Goal: Task Accomplishment & Management: Manage account settings

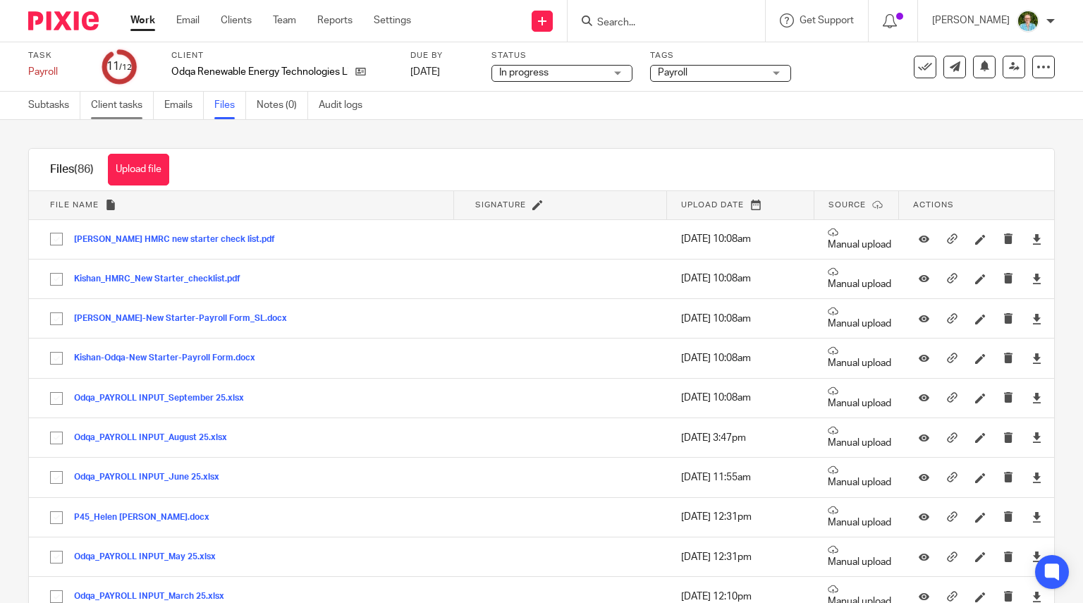
click at [123, 107] on link "Client tasks" at bounding box center [122, 105] width 63 height 27
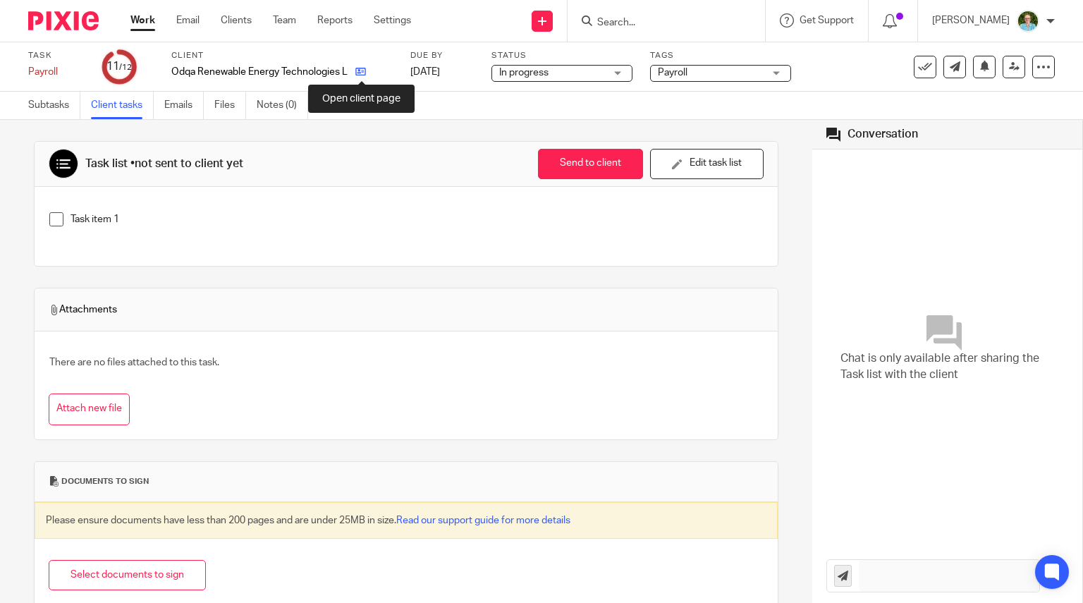
click at [359, 72] on icon at bounding box center [360, 71] width 11 height 11
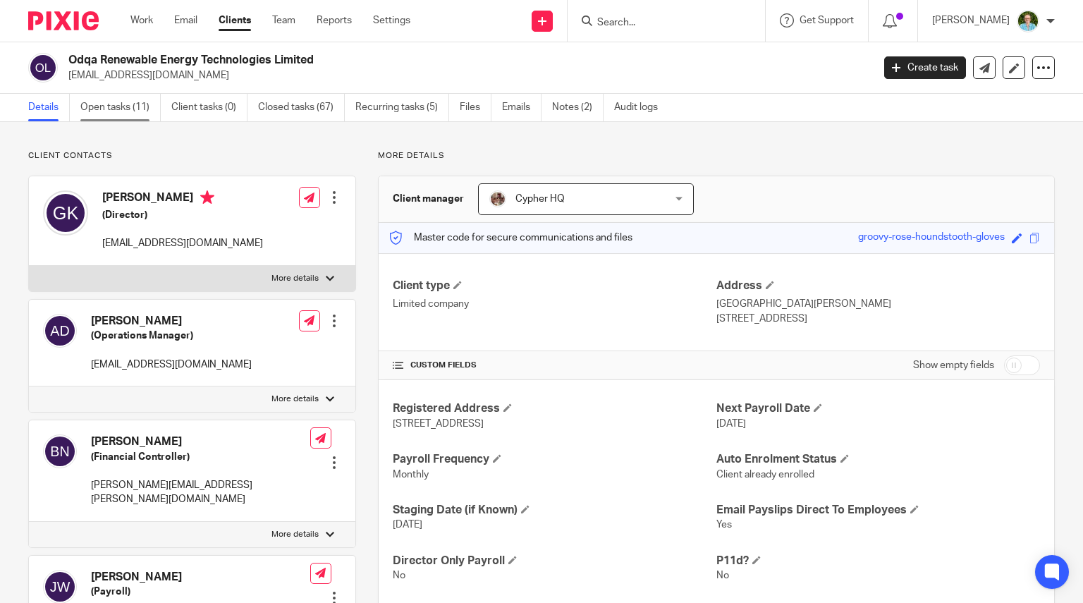
click at [131, 118] on link "Open tasks (11)" at bounding box center [120, 107] width 80 height 27
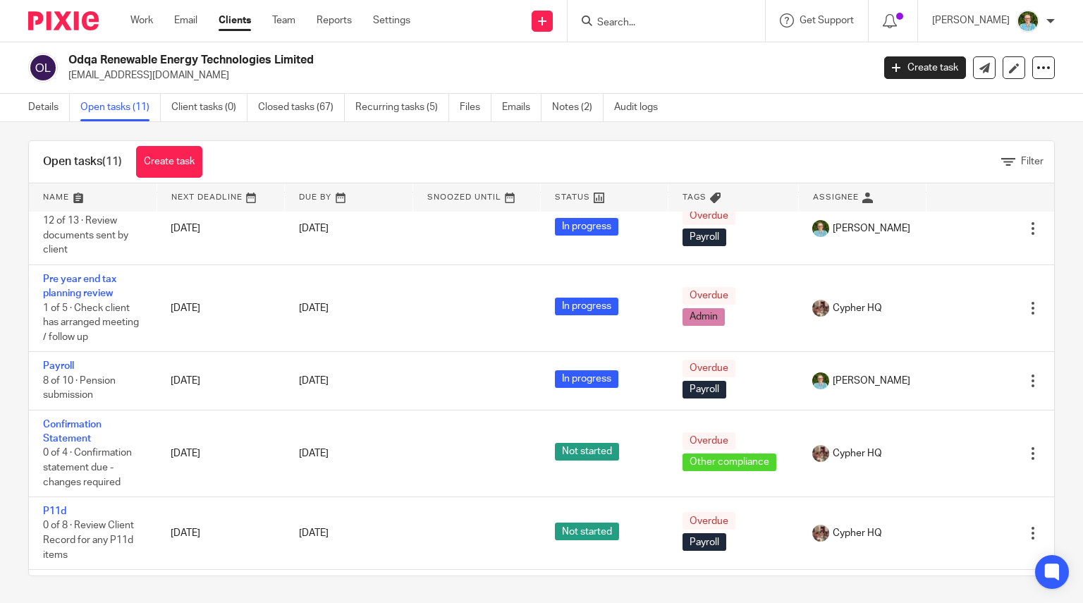
scroll to position [164, 0]
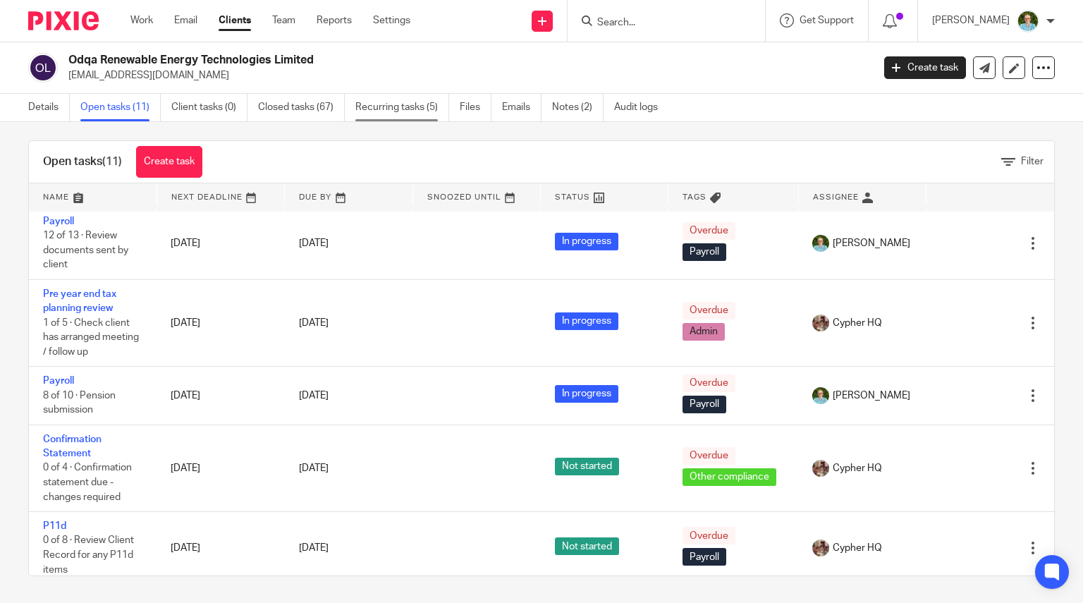
click at [402, 111] on link "Recurring tasks (5)" at bounding box center [402, 107] width 94 height 27
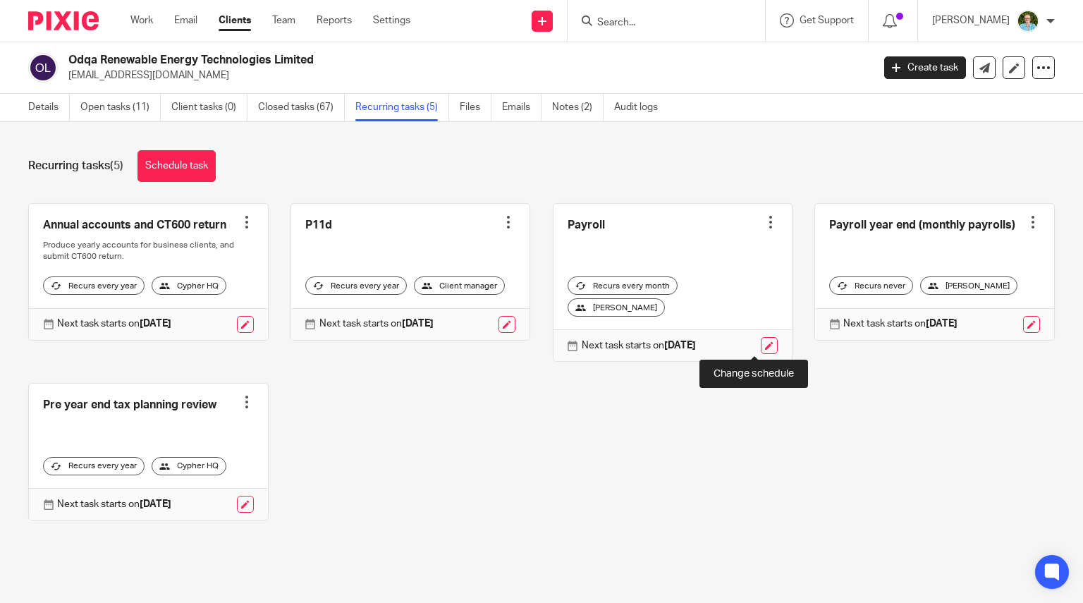
click at [761, 345] on link at bounding box center [769, 345] width 17 height 17
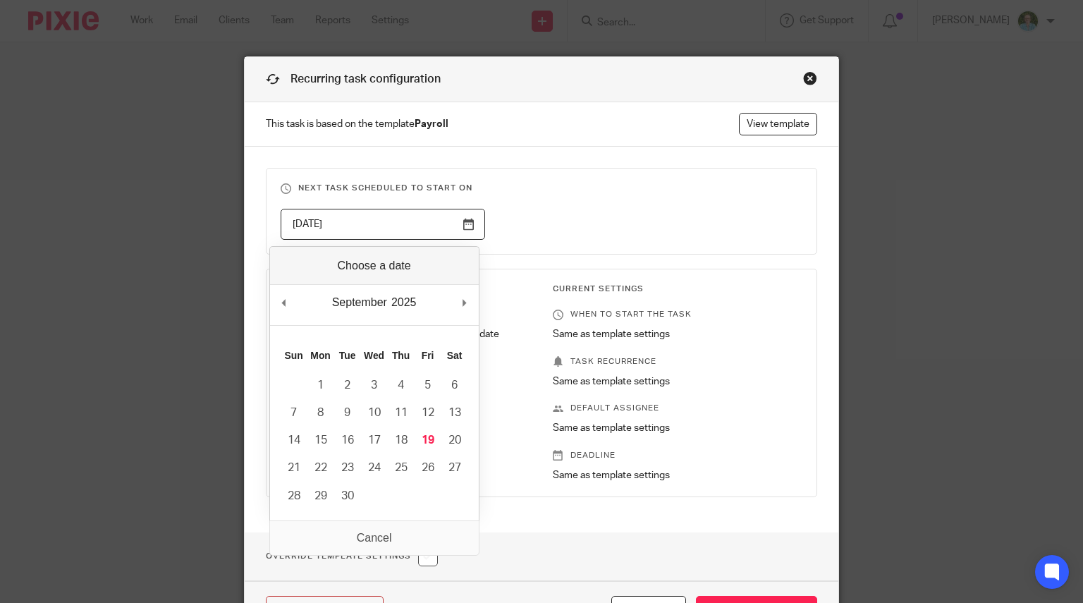
click at [452, 226] on input "[DATE]" at bounding box center [383, 225] width 204 height 32
type input "[DATE]"
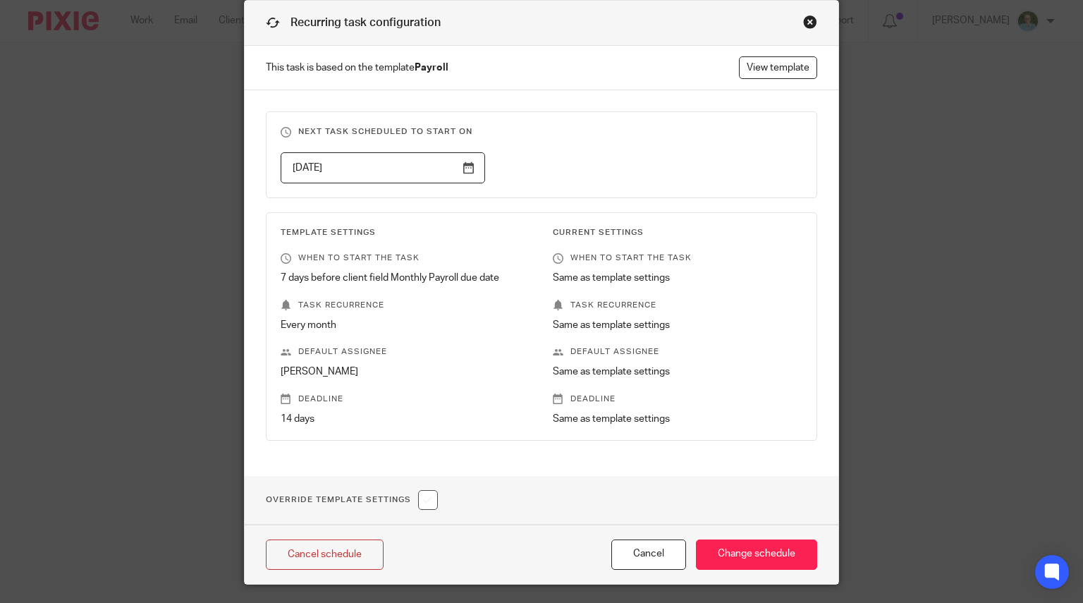
scroll to position [92, 0]
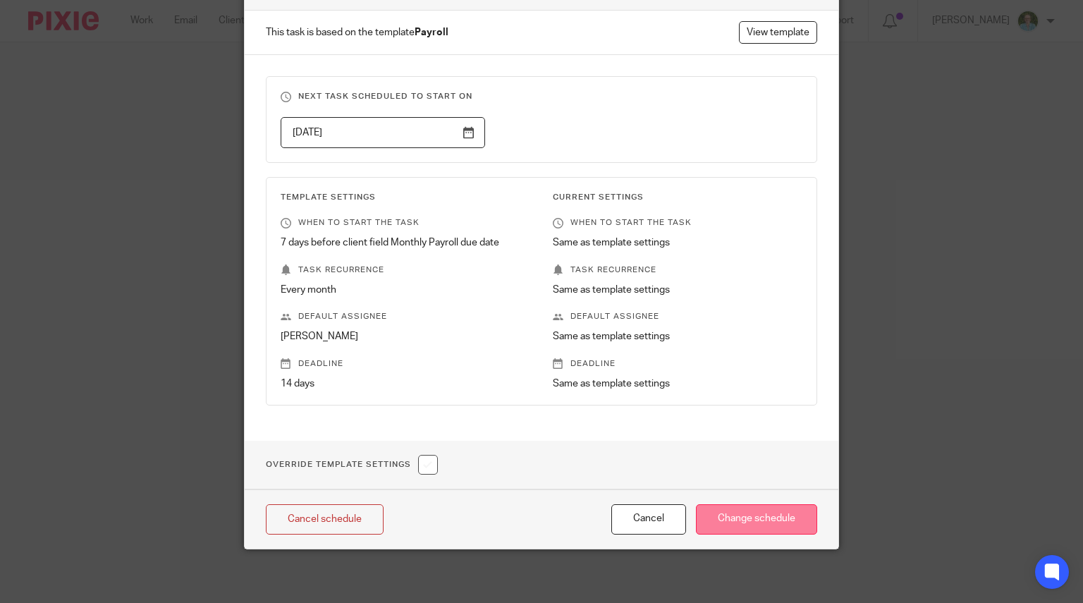
click at [729, 518] on input "Change schedule" at bounding box center [756, 519] width 121 height 30
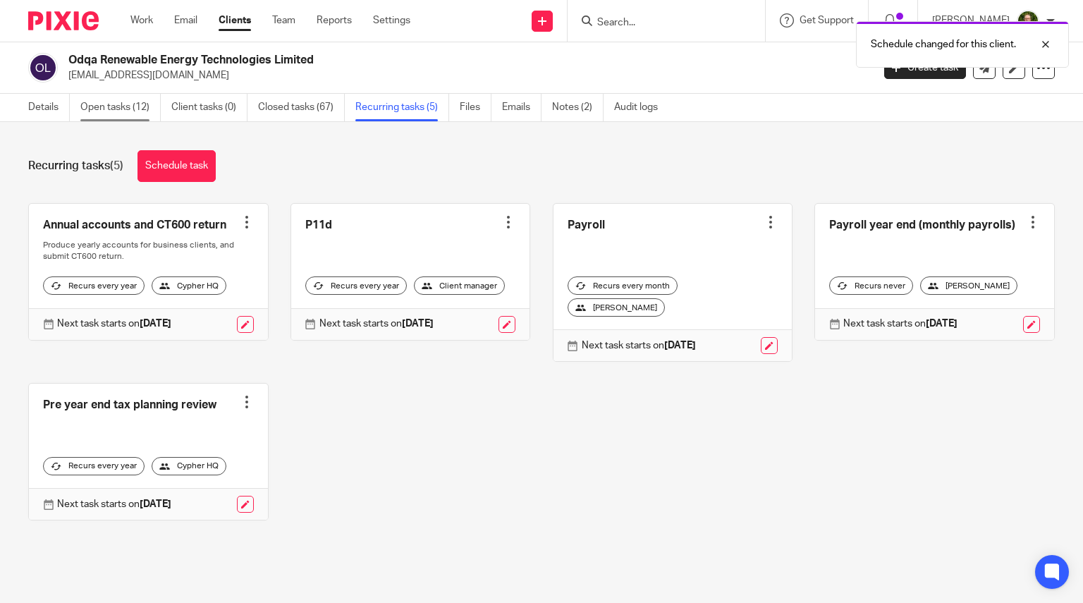
click at [141, 105] on link "Open tasks (12)" at bounding box center [120, 107] width 80 height 27
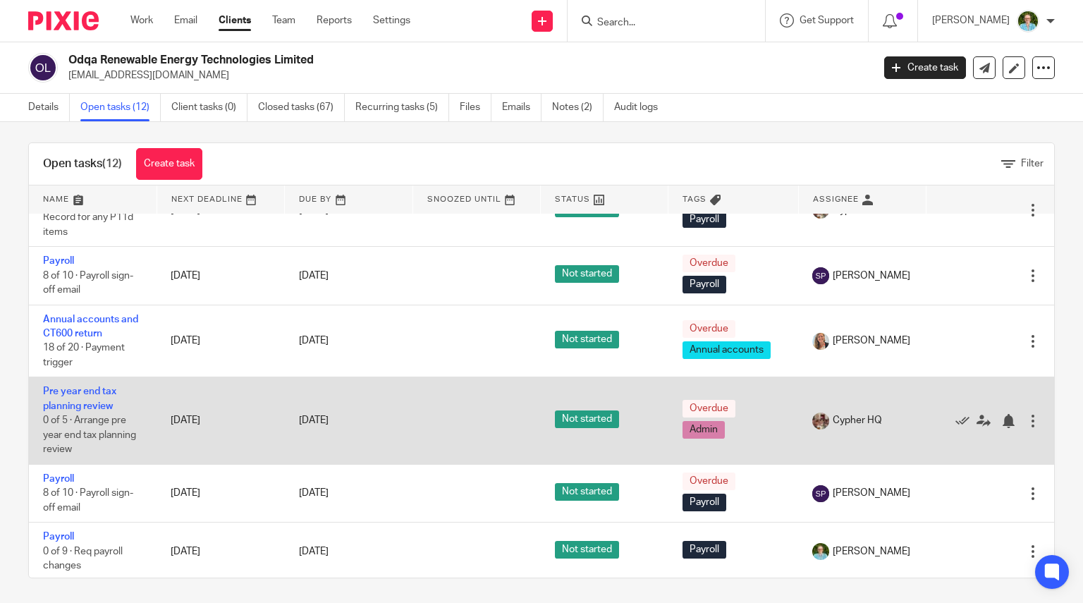
scroll to position [10, 0]
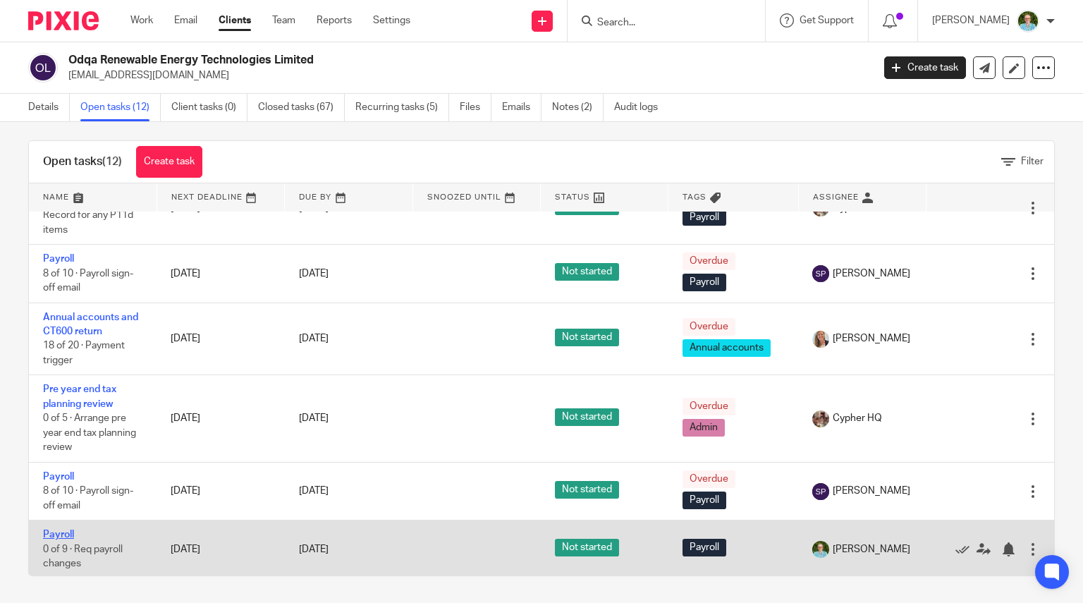
click at [62, 529] on link "Payroll" at bounding box center [58, 534] width 31 height 10
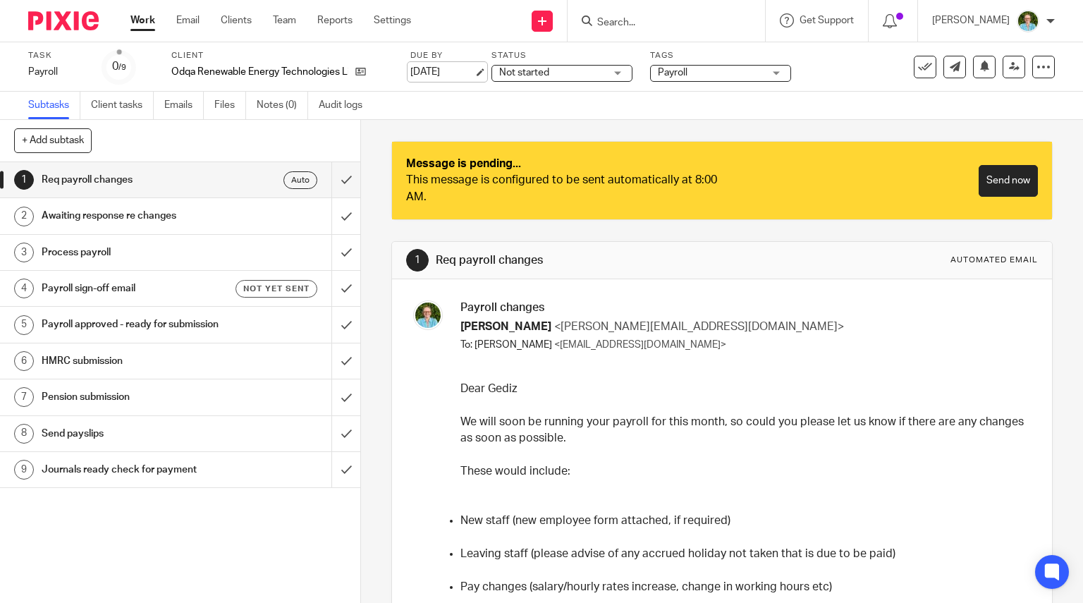
click at [453, 65] on link "[DATE]" at bounding box center [441, 72] width 63 height 15
click at [340, 176] on input "submit" at bounding box center [180, 179] width 360 height 35
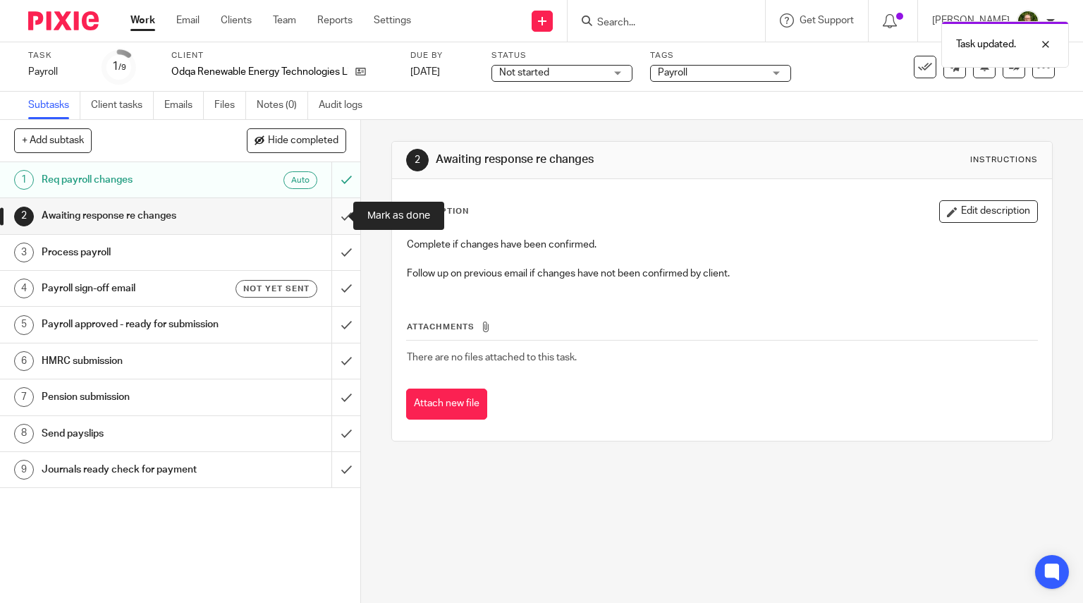
click at [337, 210] on input "submit" at bounding box center [180, 215] width 360 height 35
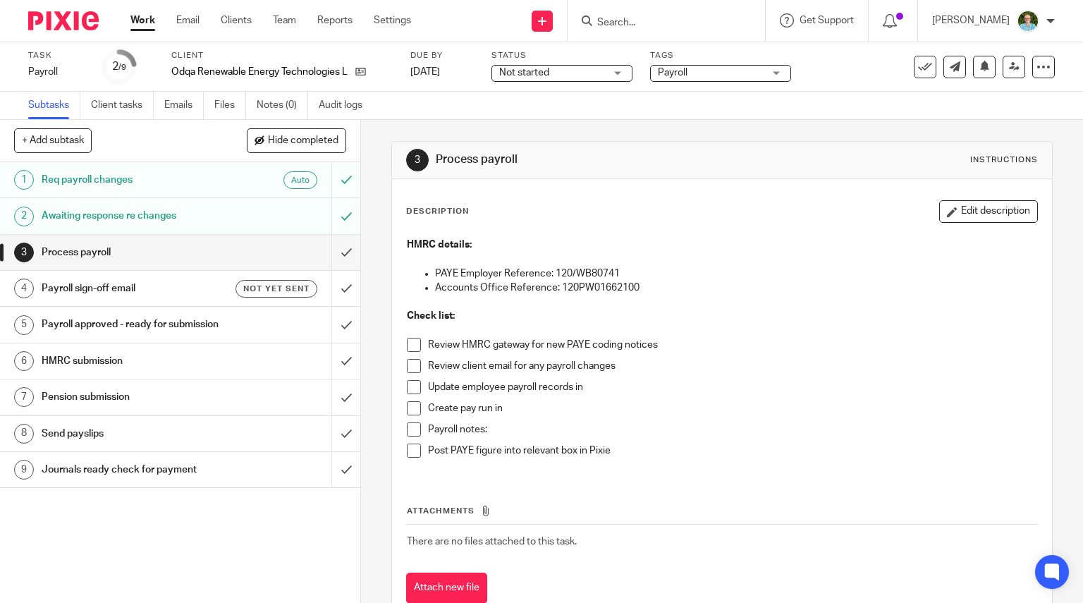
click at [214, 98] on ul "Subtasks Client tasks Emails Files Notes (0) Audit logs" at bounding box center [205, 105] width 355 height 27
click at [221, 106] on link "Files" at bounding box center [230, 105] width 32 height 27
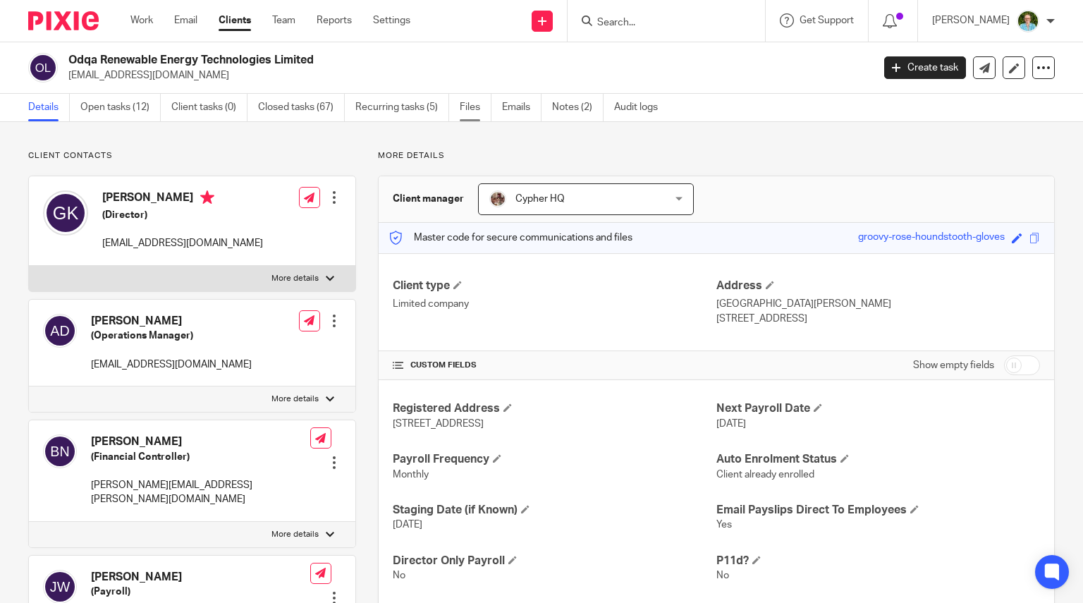
click at [474, 102] on link "Files" at bounding box center [476, 107] width 32 height 27
click at [472, 107] on link "Files" at bounding box center [476, 107] width 32 height 27
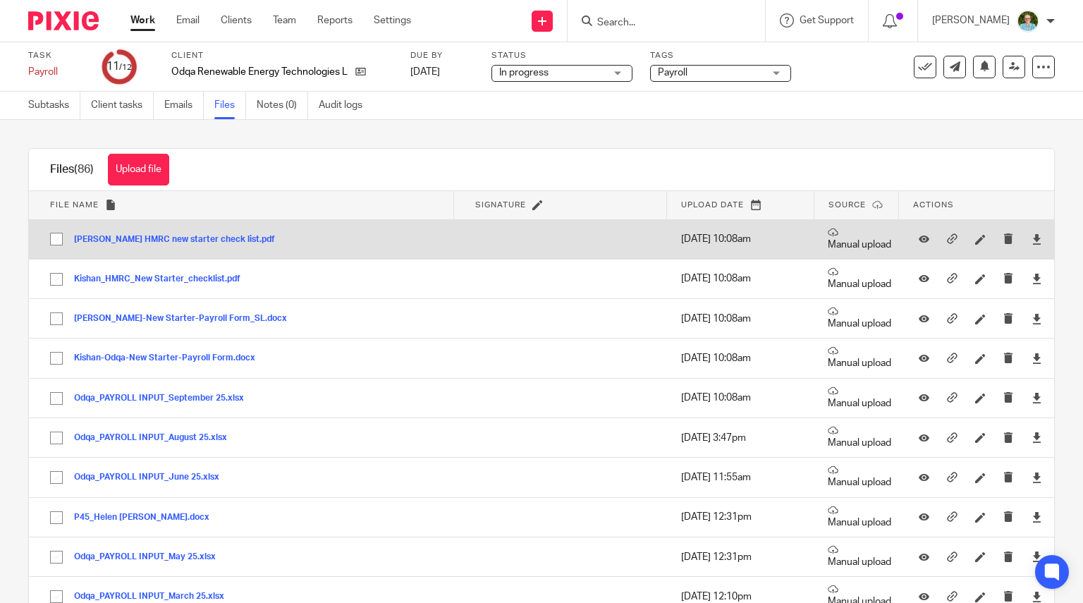
click at [187, 239] on button "Li Liu HMRC new starter check list.pdf" at bounding box center [179, 240] width 211 height 10
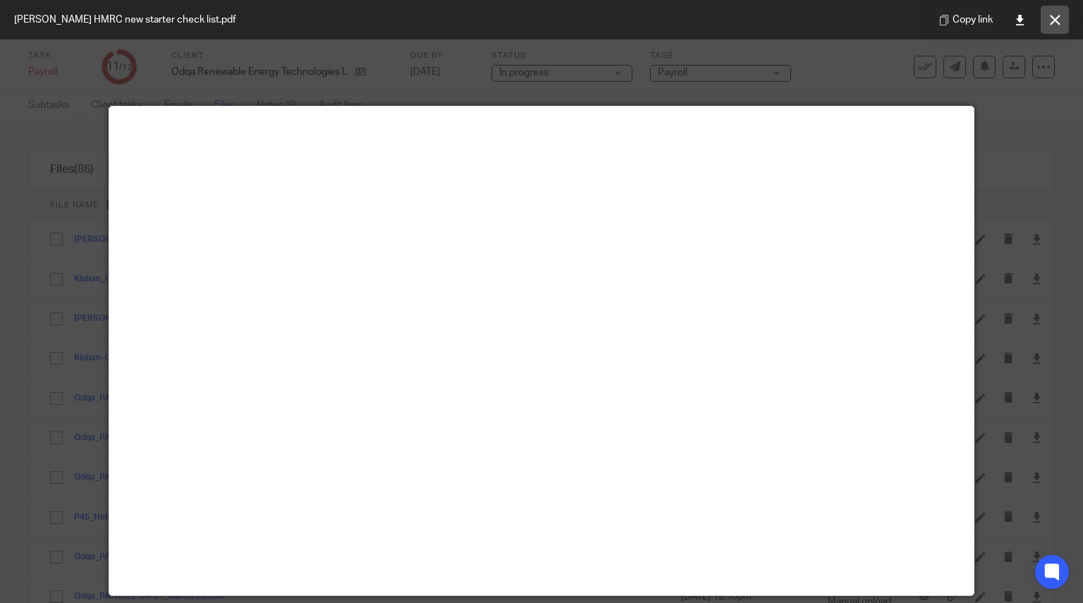
click at [1054, 22] on icon at bounding box center [1055, 20] width 11 height 11
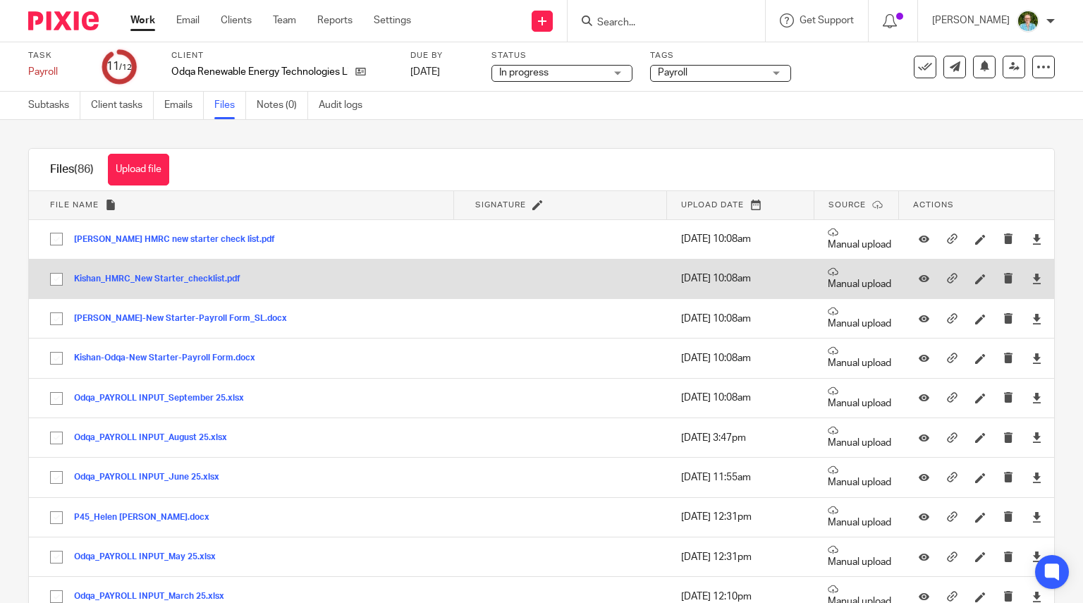
click at [135, 279] on button "Kishan_HMRC_New Starter_checklist.pdf" at bounding box center [162, 279] width 177 height 10
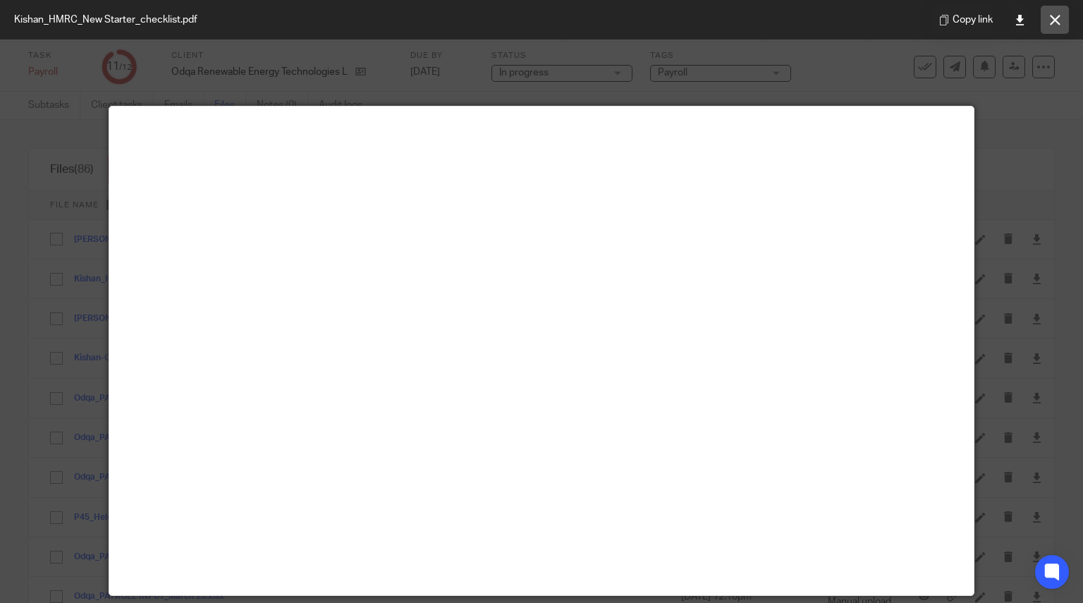
click at [1050, 15] on icon at bounding box center [1055, 20] width 11 height 11
